Goal: Task Accomplishment & Management: Complete application form

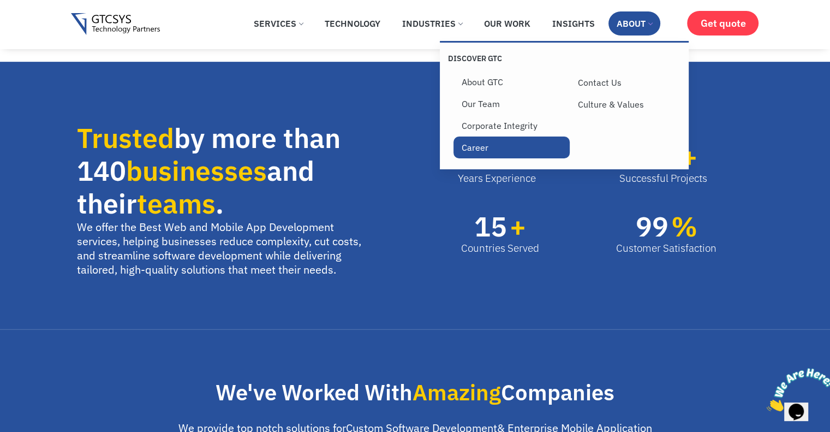
click at [470, 153] on link "Career" at bounding box center [512, 147] width 116 height 22
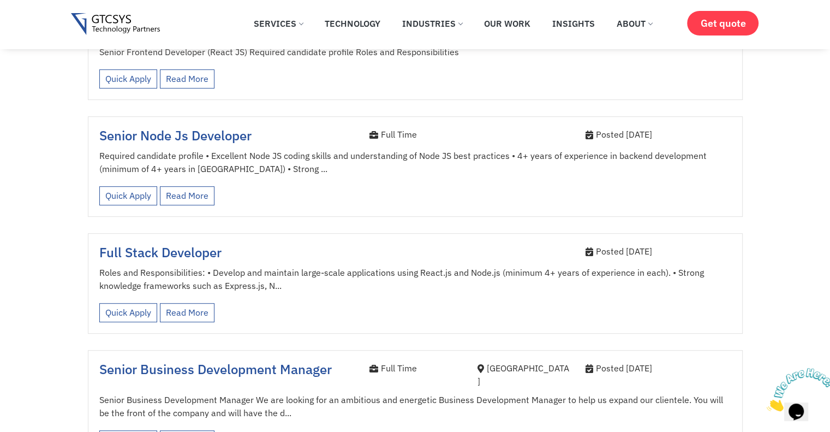
scroll to position [164, 0]
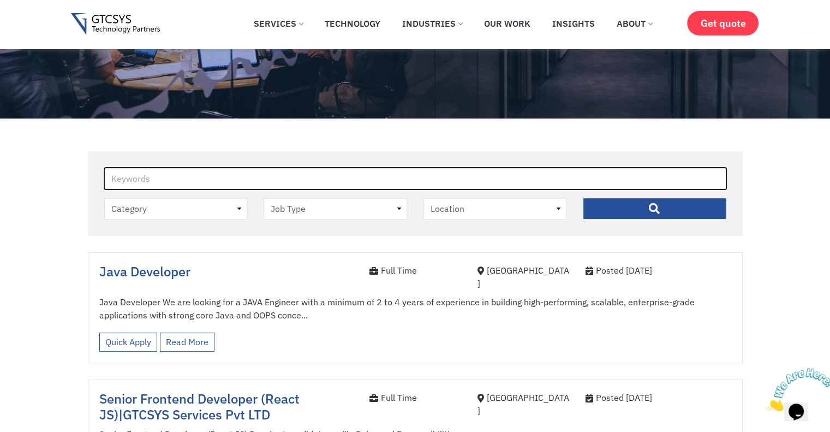
click at [186, 181] on input "Keywords" at bounding box center [415, 179] width 622 height 22
type input "Android"
click at [583, 198] on input "" at bounding box center [655, 209] width 144 height 22
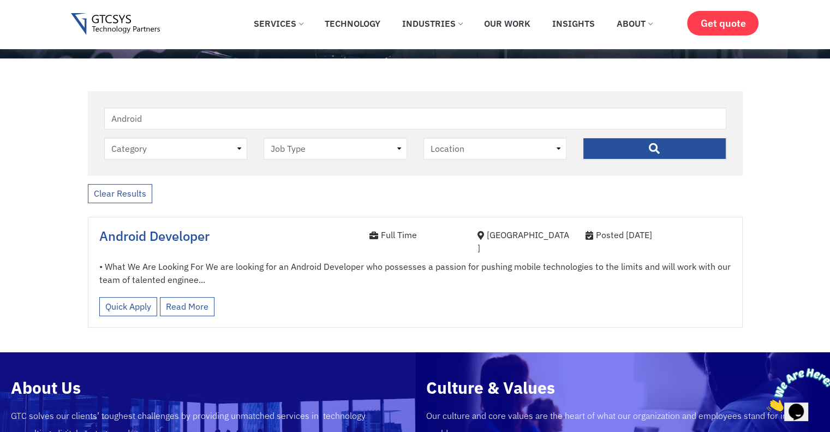
click at [327, 260] on p "• What We Are Looking For We are looking for an Android Developer who possesses…" at bounding box center [415, 273] width 632 height 26
click at [181, 297] on link "Read More" at bounding box center [187, 306] width 55 height 19
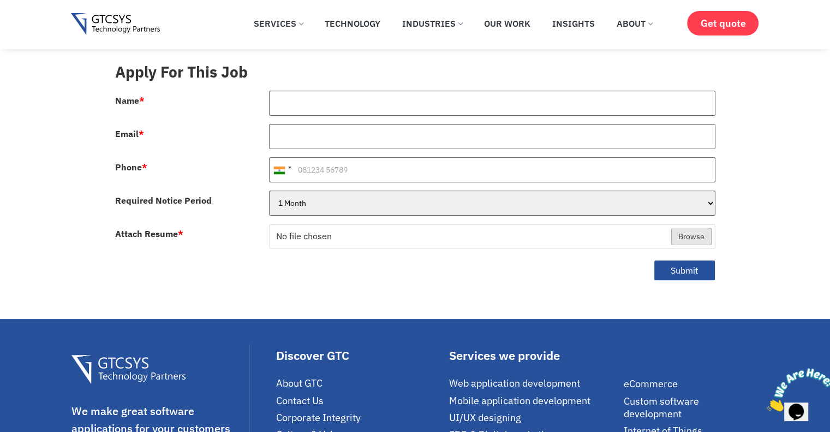
scroll to position [273, 0]
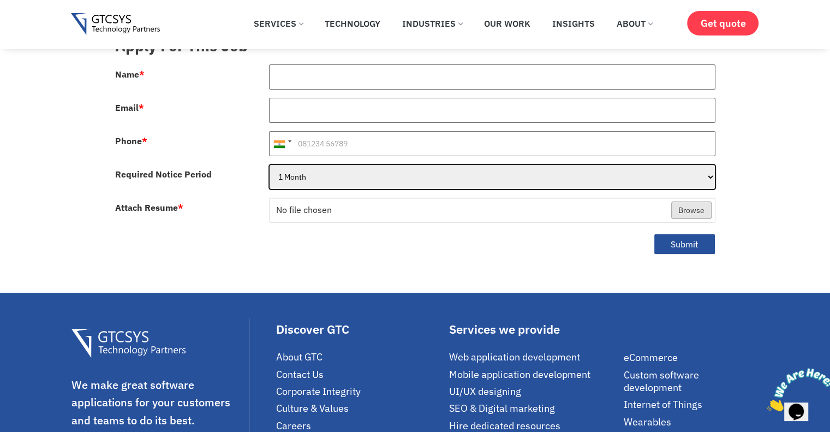
click at [366, 175] on select "1 Month 2 Months 3Months" at bounding box center [492, 176] width 446 height 25
click at [361, 164] on select "1 Month 2 Months 3Months" at bounding box center [492, 176] width 446 height 25
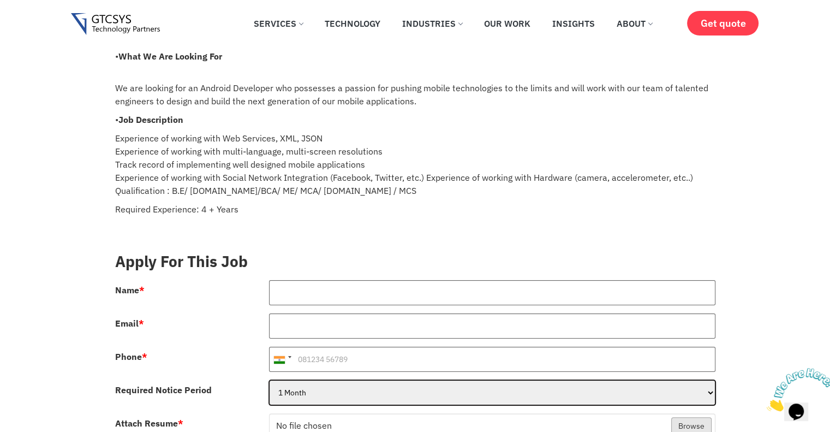
scroll to position [0, 0]
